Goal: Navigation & Orientation: Go to known website

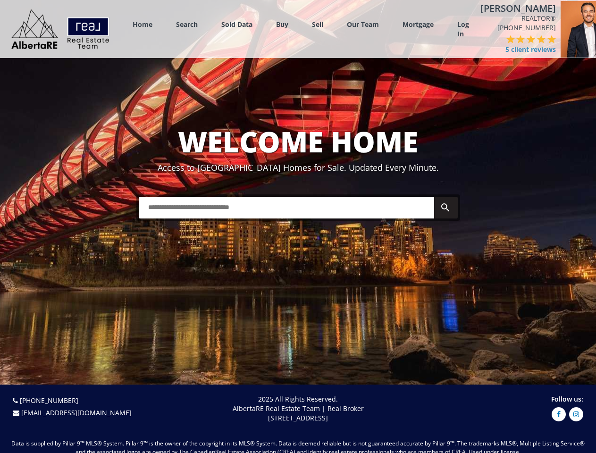
click at [187, 27] on link "Search" at bounding box center [187, 24] width 22 height 9
click at [282, 27] on link "Buy" at bounding box center [282, 24] width 12 height 9
click at [318, 27] on link "Sell" at bounding box center [317, 24] width 11 height 9
click at [363, 27] on link "Our Team" at bounding box center [363, 24] width 32 height 9
click at [463, 32] on link "Log In" at bounding box center [463, 29] width 12 height 19
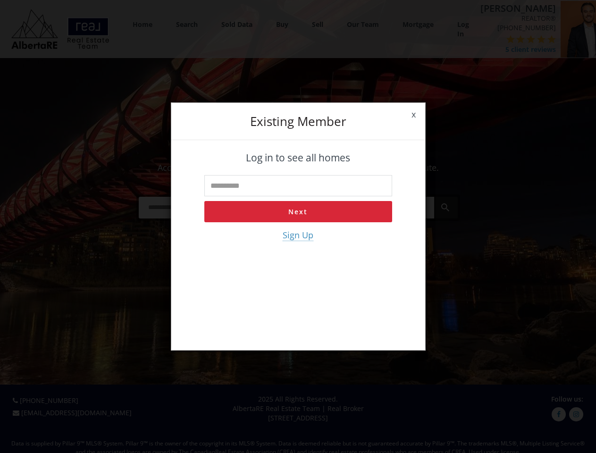
click at [508, 54] on div "x Existing member Log in to see all homes Next Sign Up" at bounding box center [298, 226] width 596 height 453
click at [490, 49] on div "x Existing member Log in to see all homes Next Sign Up" at bounding box center [298, 226] width 596 height 453
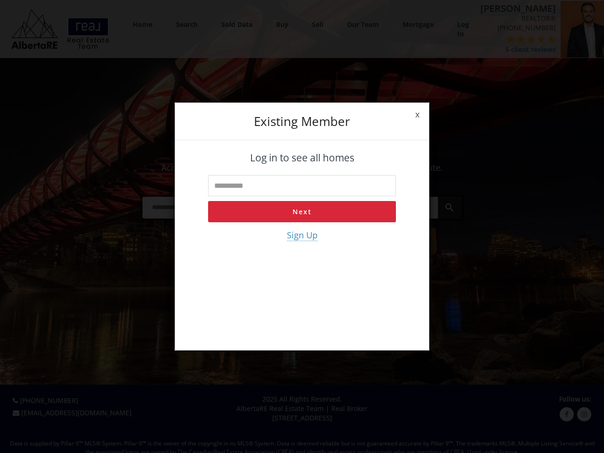
click at [499, 49] on div "x Existing member Log in to see all homes Next Sign Up" at bounding box center [302, 226] width 604 height 453
click at [510, 49] on div "x Existing member Log in to see all homes Next Sign Up" at bounding box center [302, 226] width 604 height 453
click at [520, 49] on div "x Existing member Log in to see all homes Next Sign Up" at bounding box center [302, 226] width 604 height 453
